Goal: Information Seeking & Learning: Check status

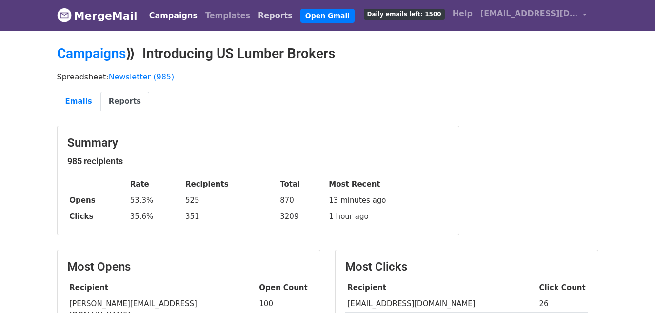
click at [254, 20] on link "Reports" at bounding box center [275, 16] width 42 height 20
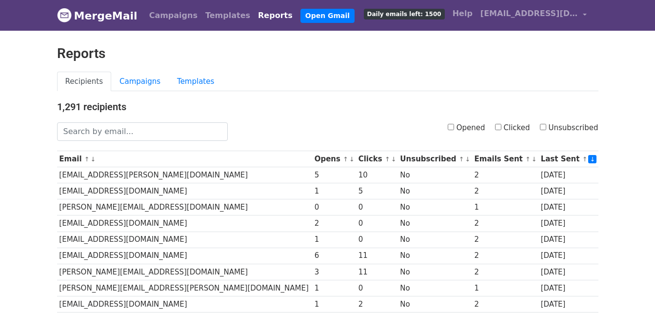
click at [593, 62] on div "Reports" at bounding box center [328, 58] width 556 height 26
click at [546, 126] on input "Unsubscribed" at bounding box center [543, 127] width 6 height 6
checkbox input "true"
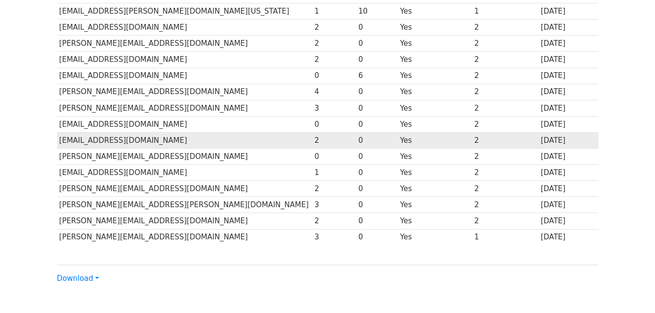
scroll to position [146, 0]
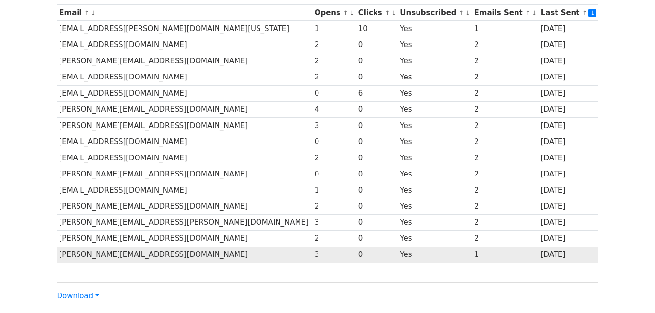
click at [128, 254] on td "amy@legacyltg.com" at bounding box center [184, 255] width 255 height 16
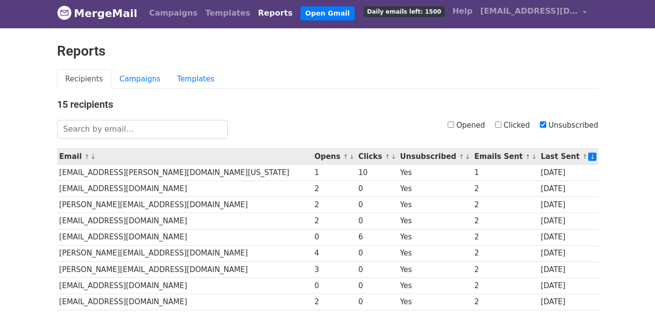
scroll to position [0, 0]
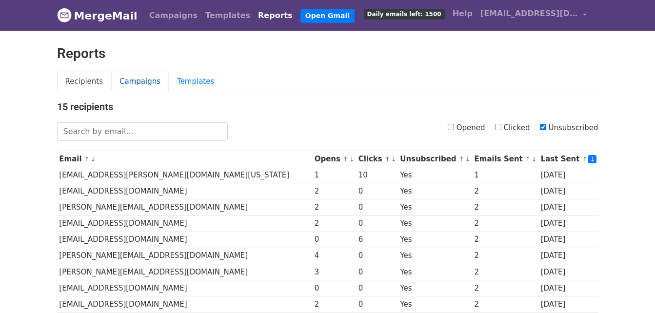
click at [128, 80] on link "Campaigns" at bounding box center [140, 82] width 58 height 20
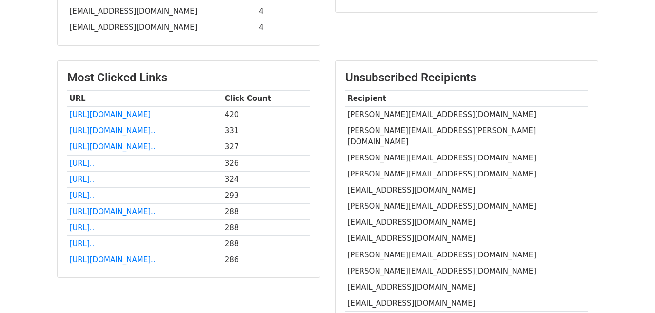
scroll to position [488, 0]
